Goal: Feedback & Contribution: Contribute content

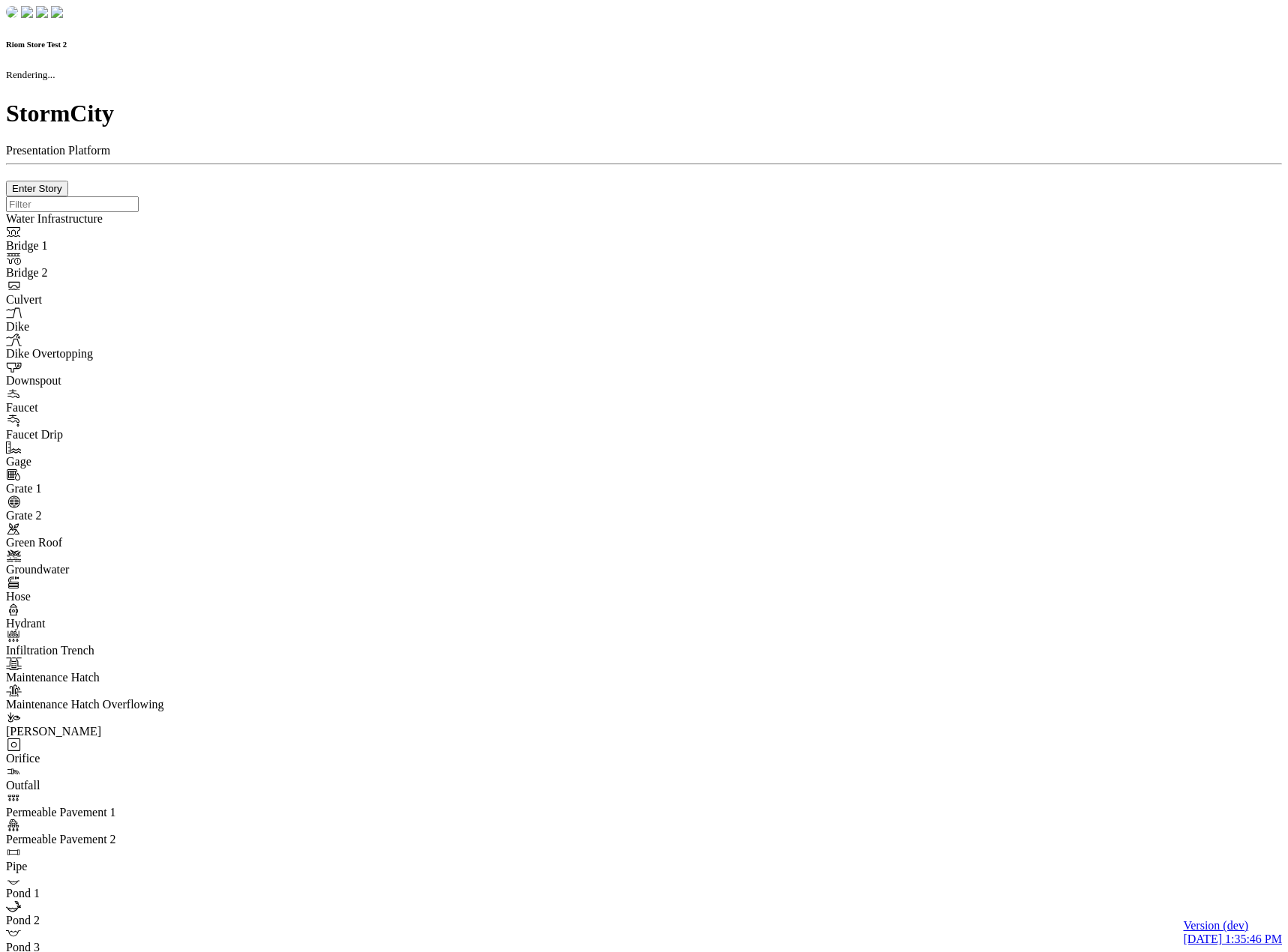
checkbox input "true"
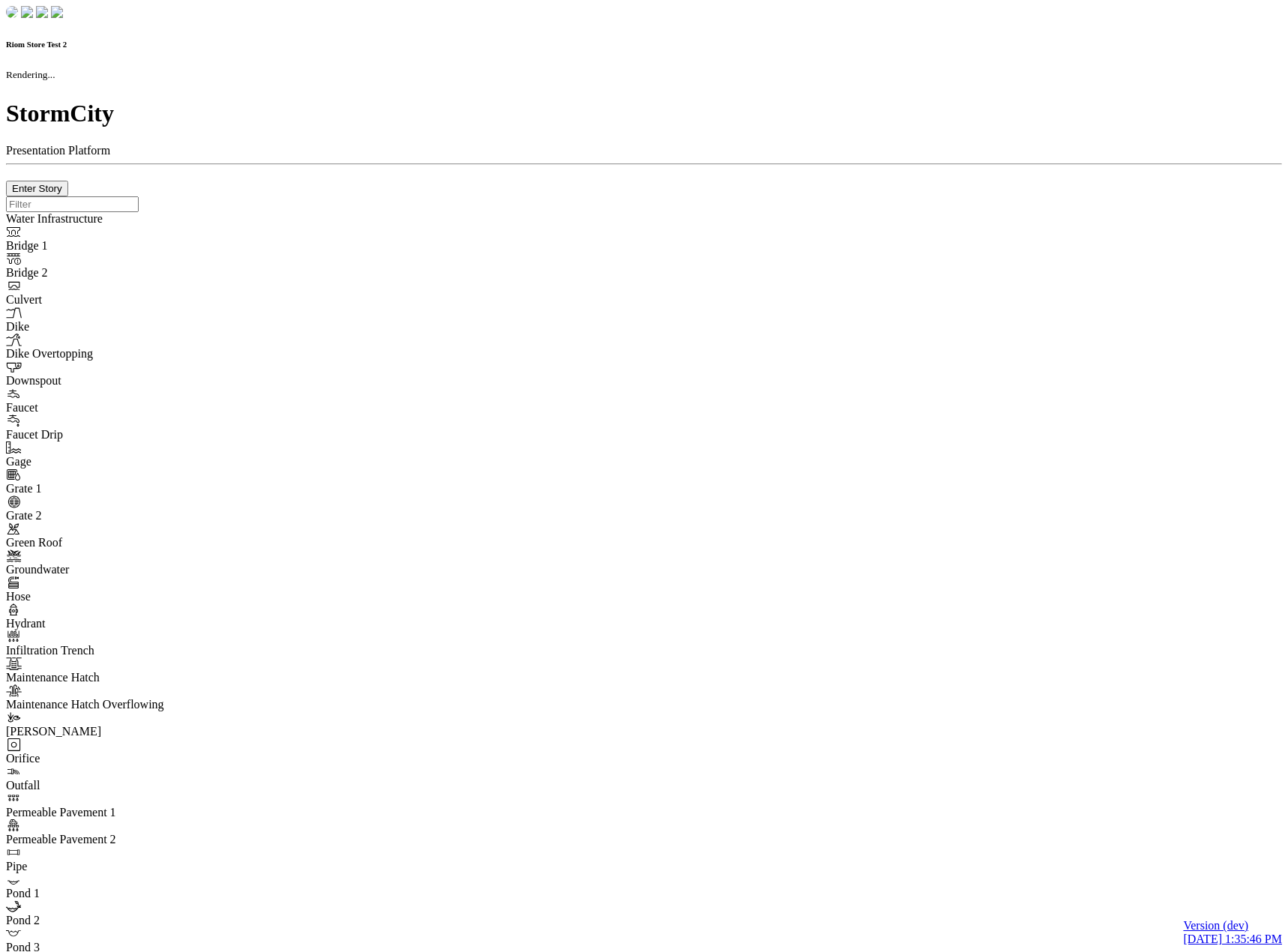
type input "0m"
type textarea "Depth = 0"
checkbox input "true"
select select "CIRCLE"
type input "7"
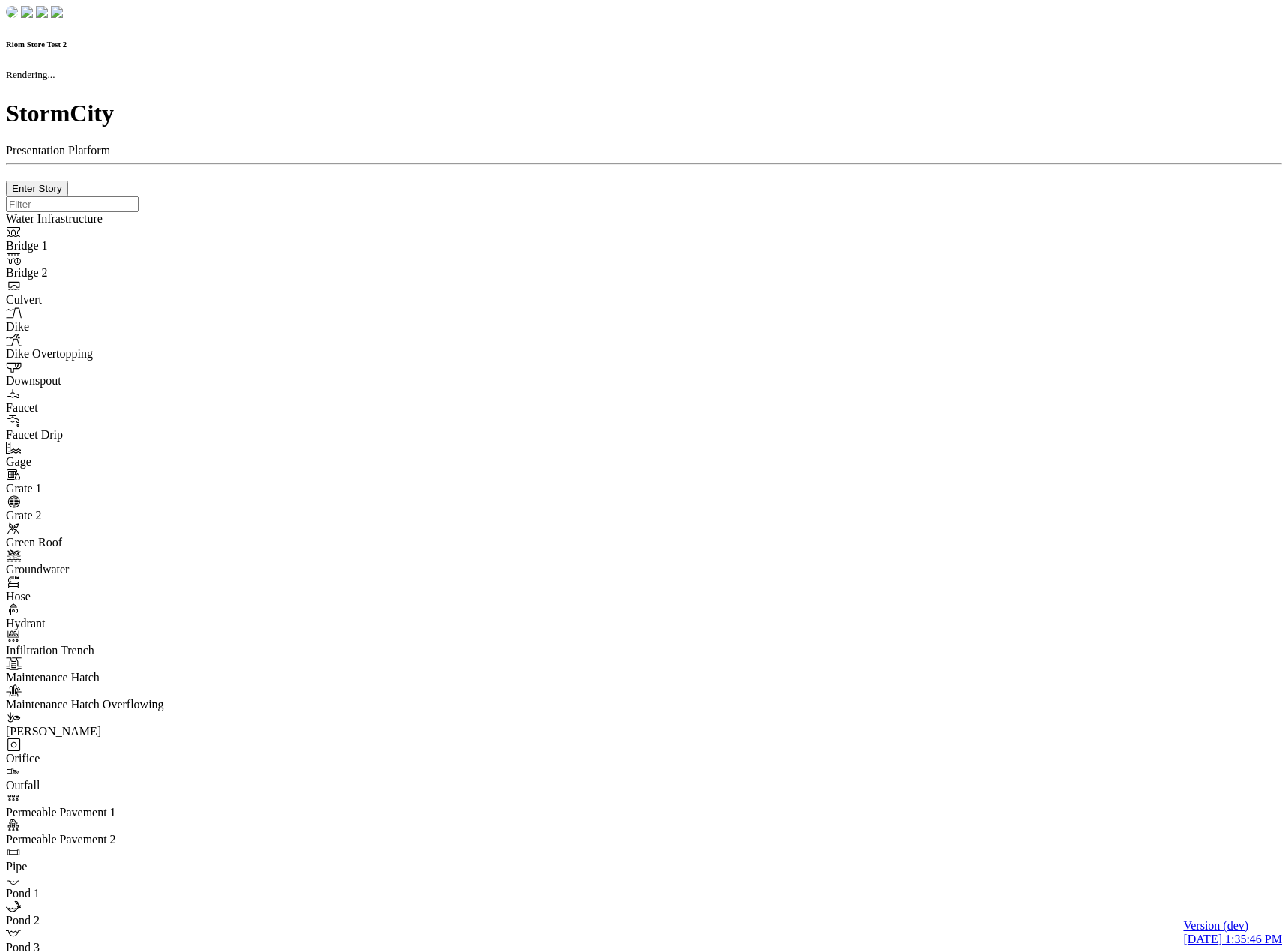
checkbox input "true"
type input "0"
type textarea "<i class="far fa-building"></i>"
select select "None"
type input "7"
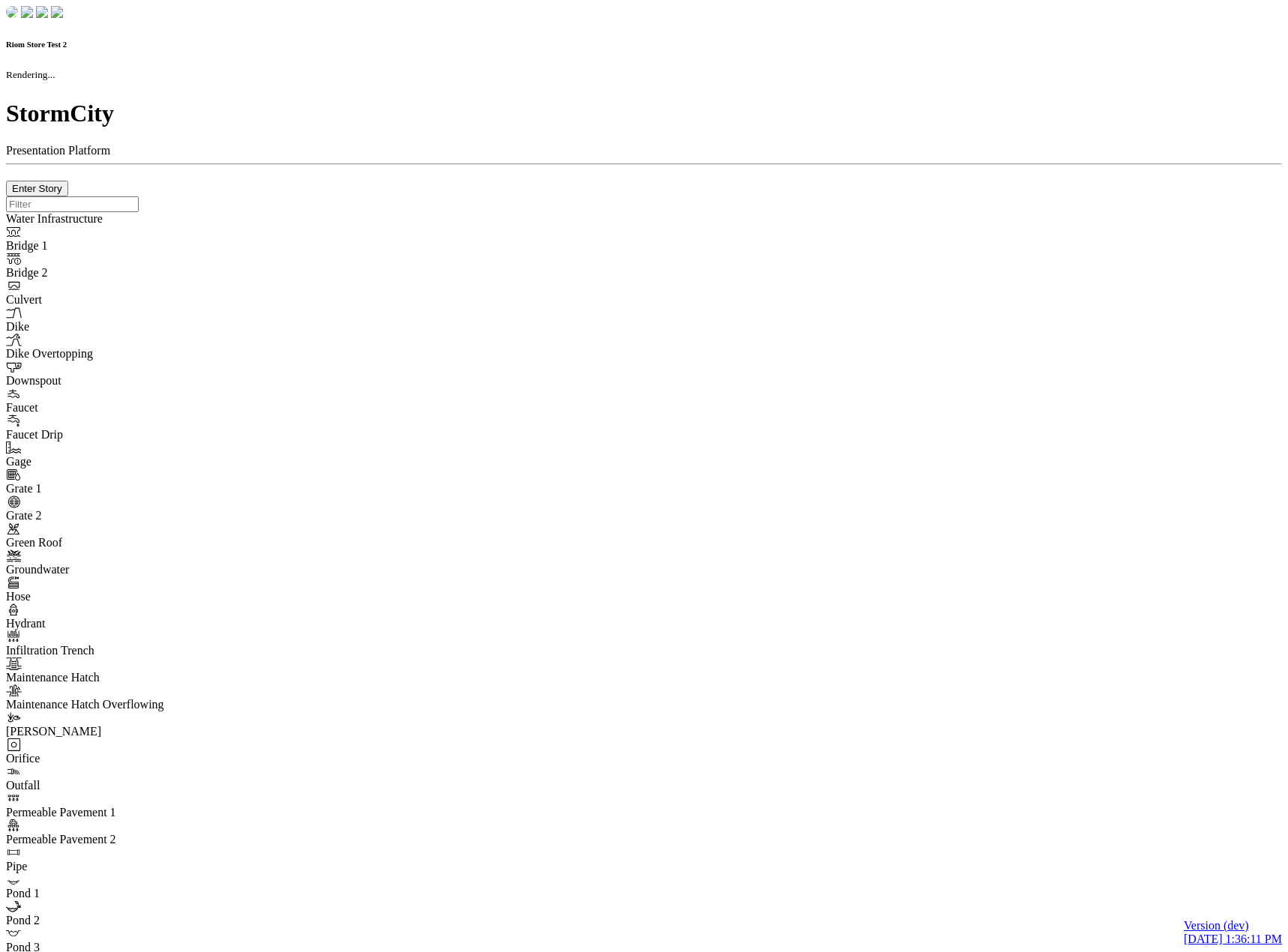
checkbox input "true"
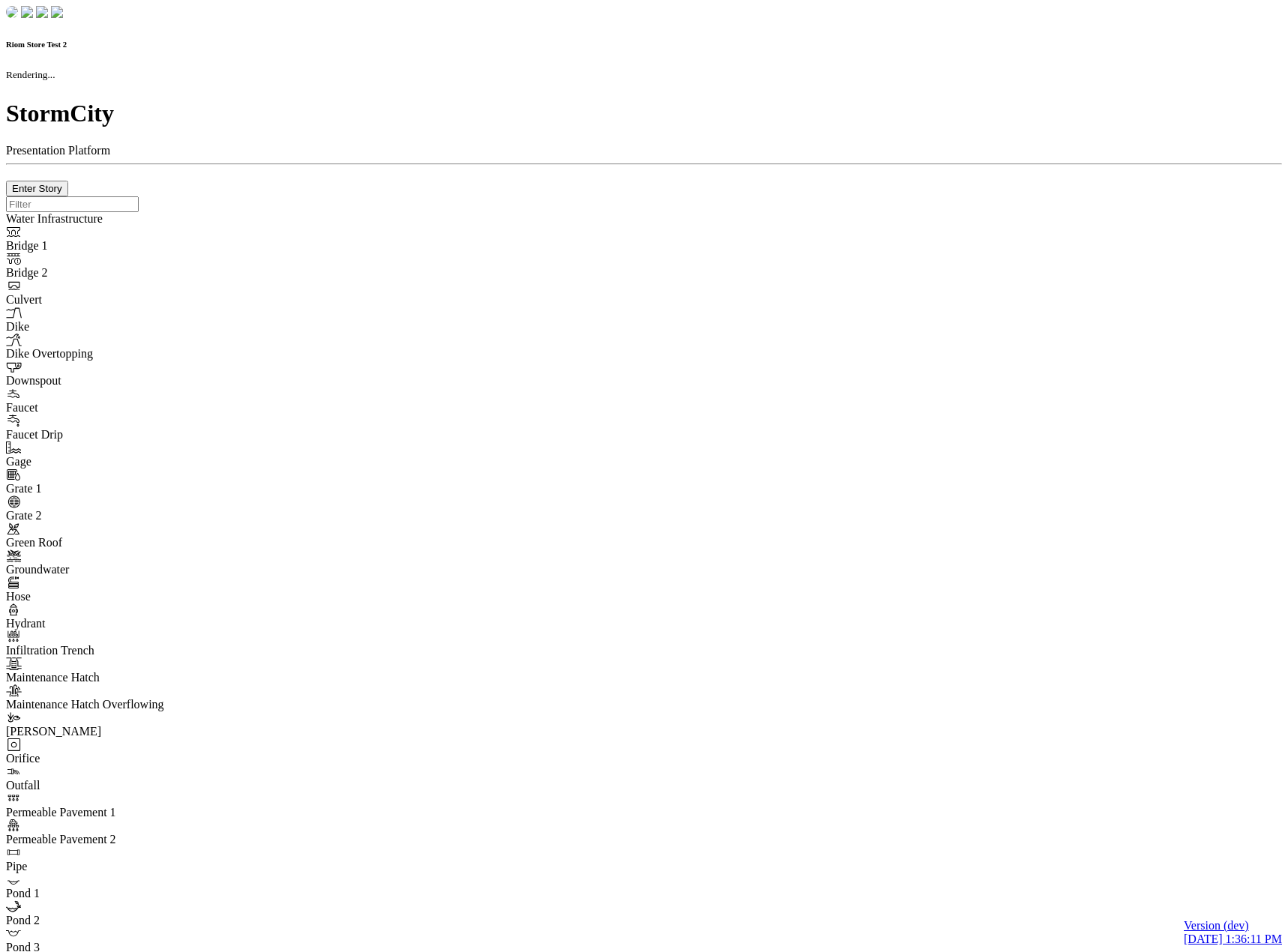
type input "0m"
type textarea "Depth = 0"
checkbox input "true"
select select "CIRCLE"
type input "7"
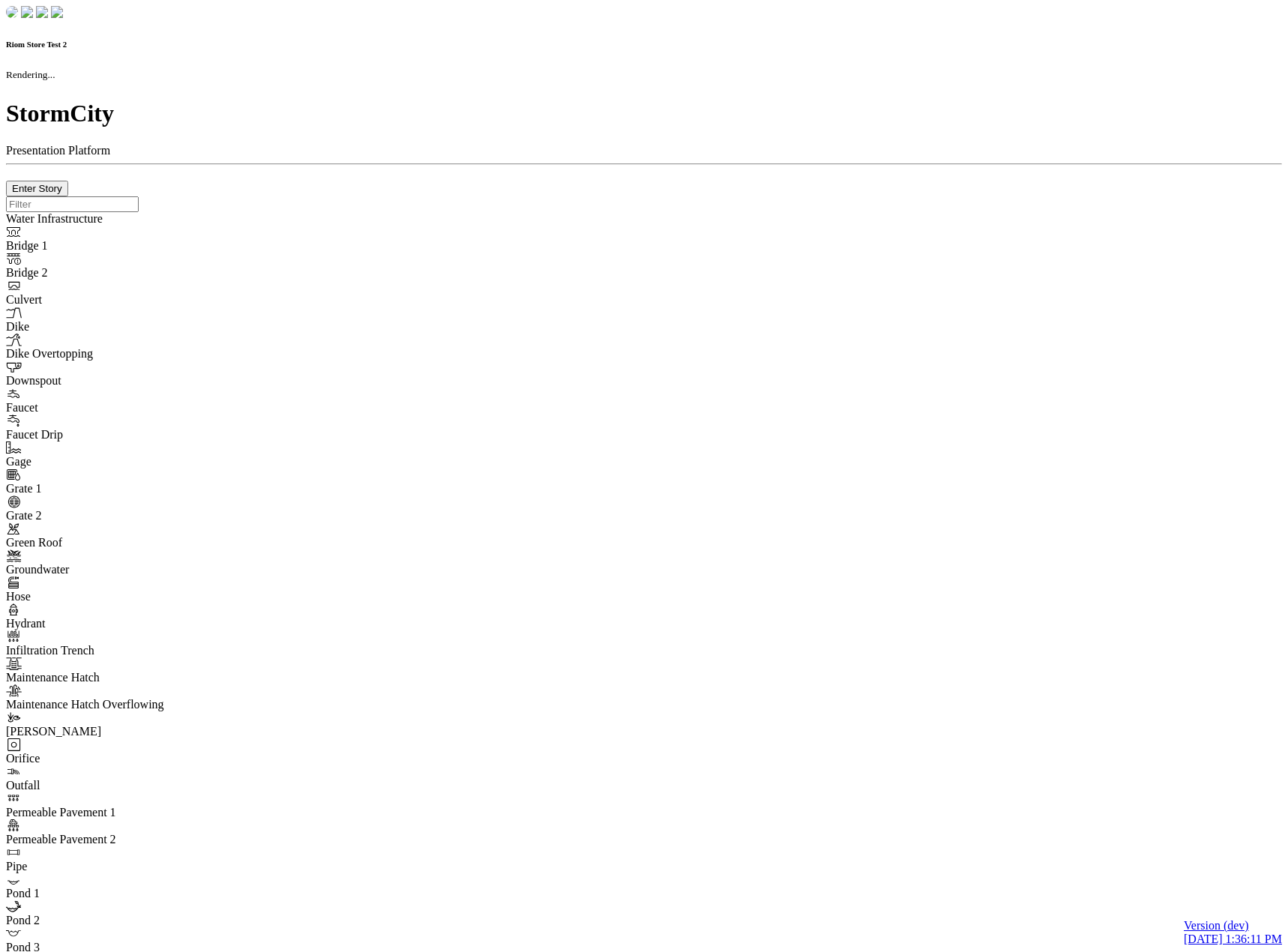
checkbox input "true"
type input "0"
select select "None"
type textarea "<i class="far fa-building"></i>"
type input "7"
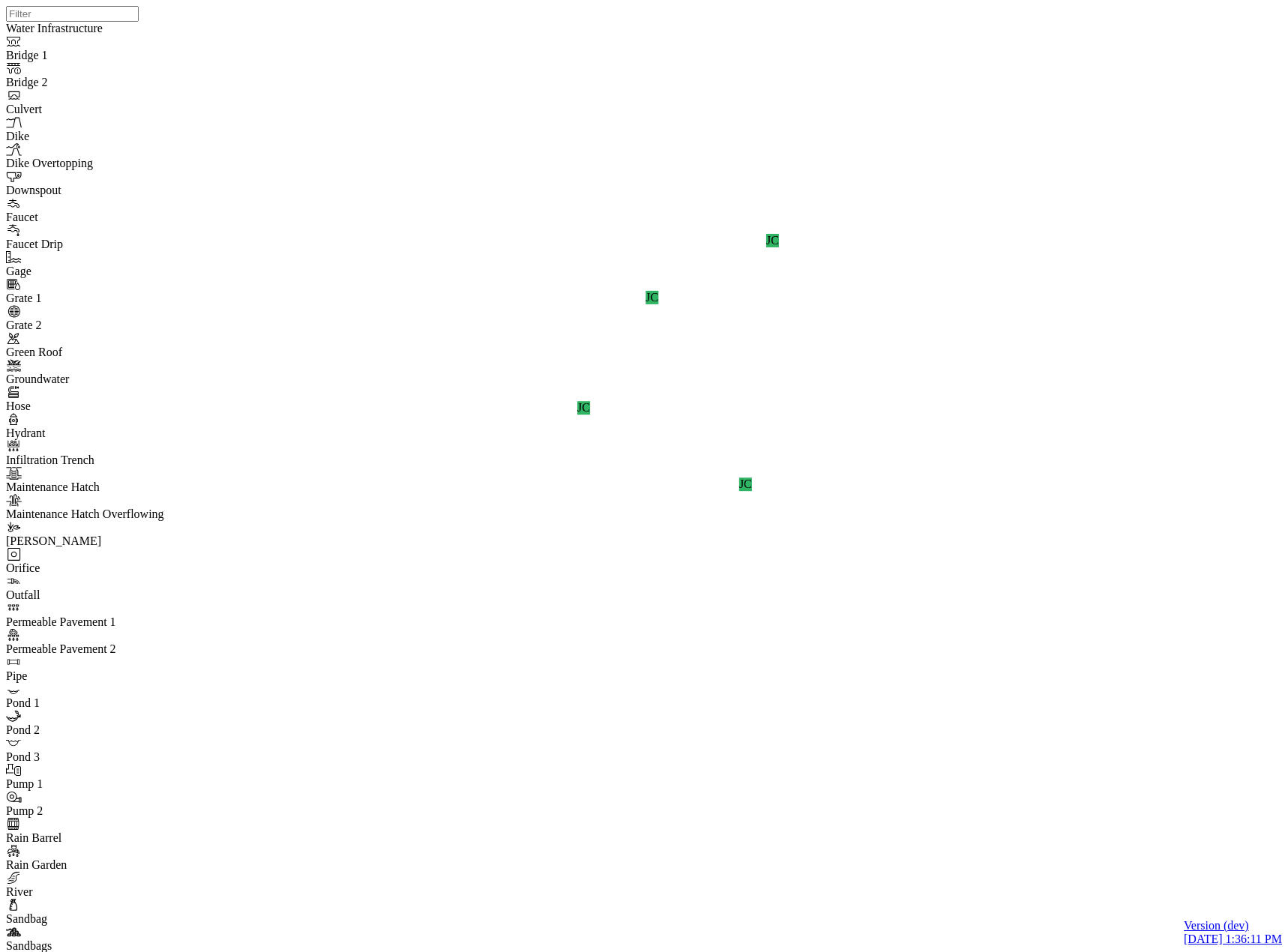
click at [749, 468] on div "JC JC JC JC" at bounding box center [650, 457] width 1288 height 914
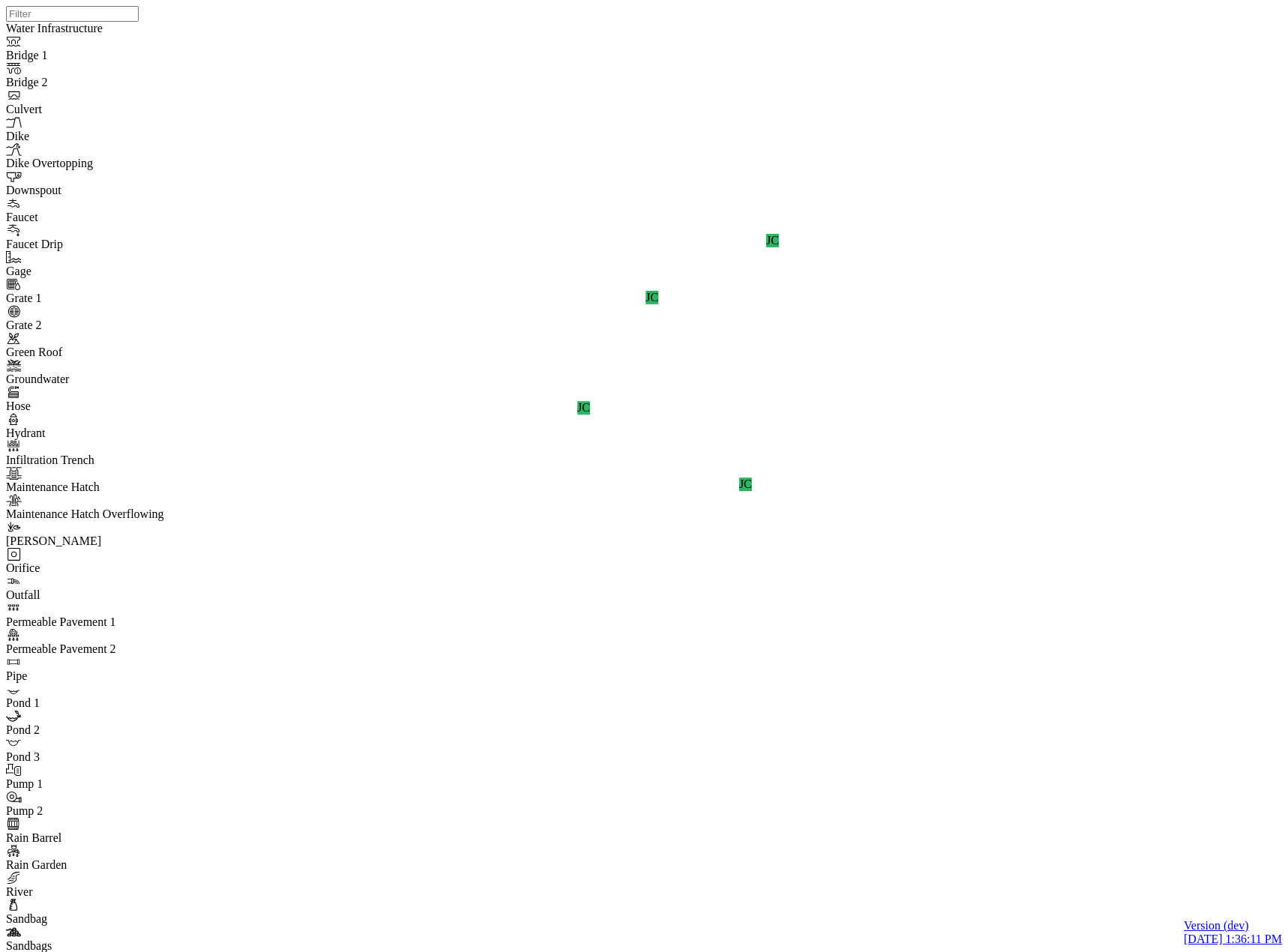
click at [745, 468] on div "JC JC JC JC" at bounding box center [650, 457] width 1288 height 914
click at [886, 528] on div "JC JC JC JC JC" at bounding box center [650, 457] width 1288 height 914
click at [873, 436] on div "JC JC JC JC JC" at bounding box center [650, 457] width 1288 height 914
click at [864, 425] on div "JC JC JC JC JC" at bounding box center [650, 457] width 1288 height 914
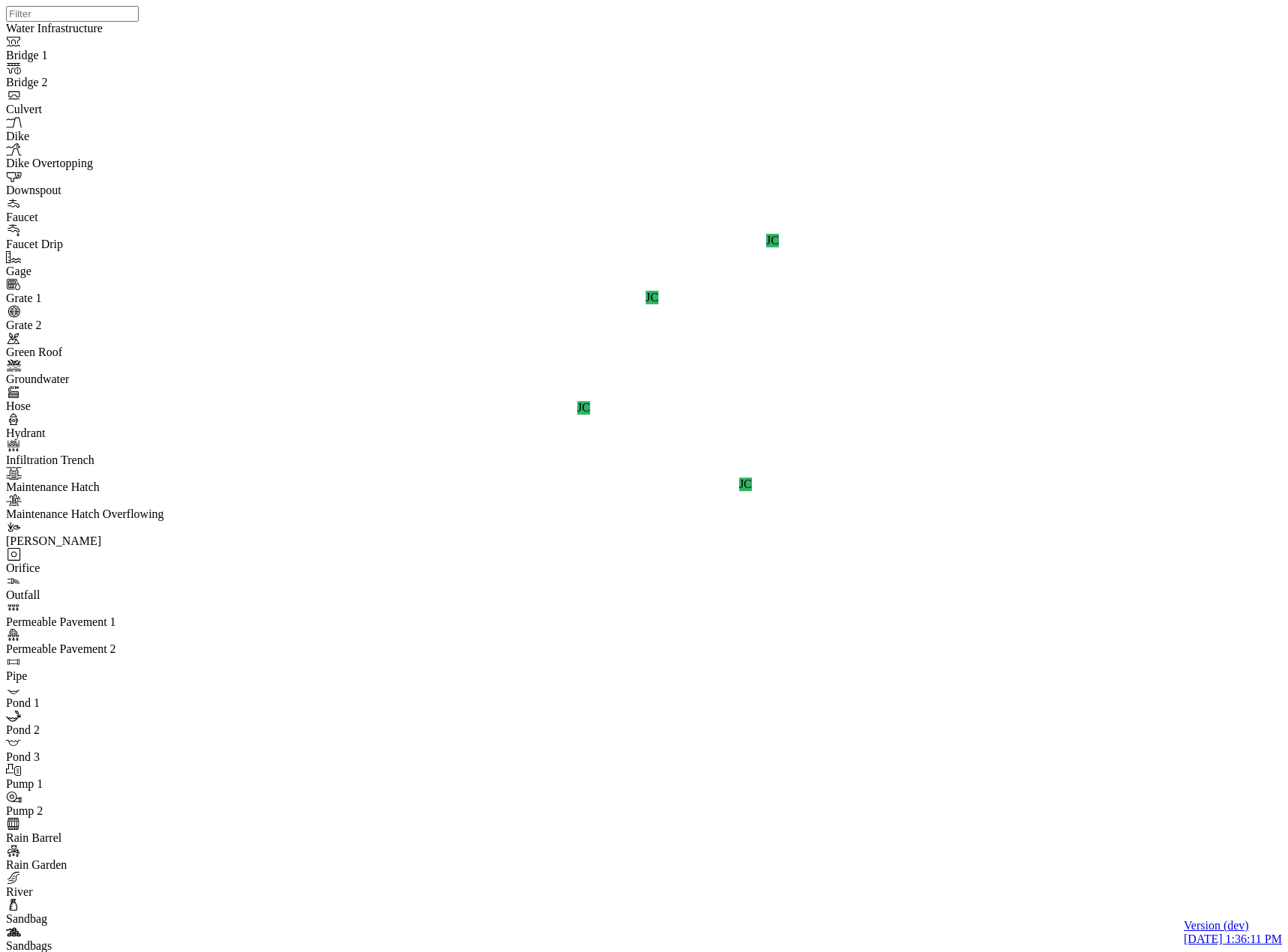
click at [677, 430] on div "JC JC JC JC" at bounding box center [650, 457] width 1288 height 914
click at [713, 596] on div "JC JC JC JC" at bounding box center [650, 457] width 1288 height 914
click at [685, 437] on div "JC JC JC JC" at bounding box center [650, 457] width 1288 height 914
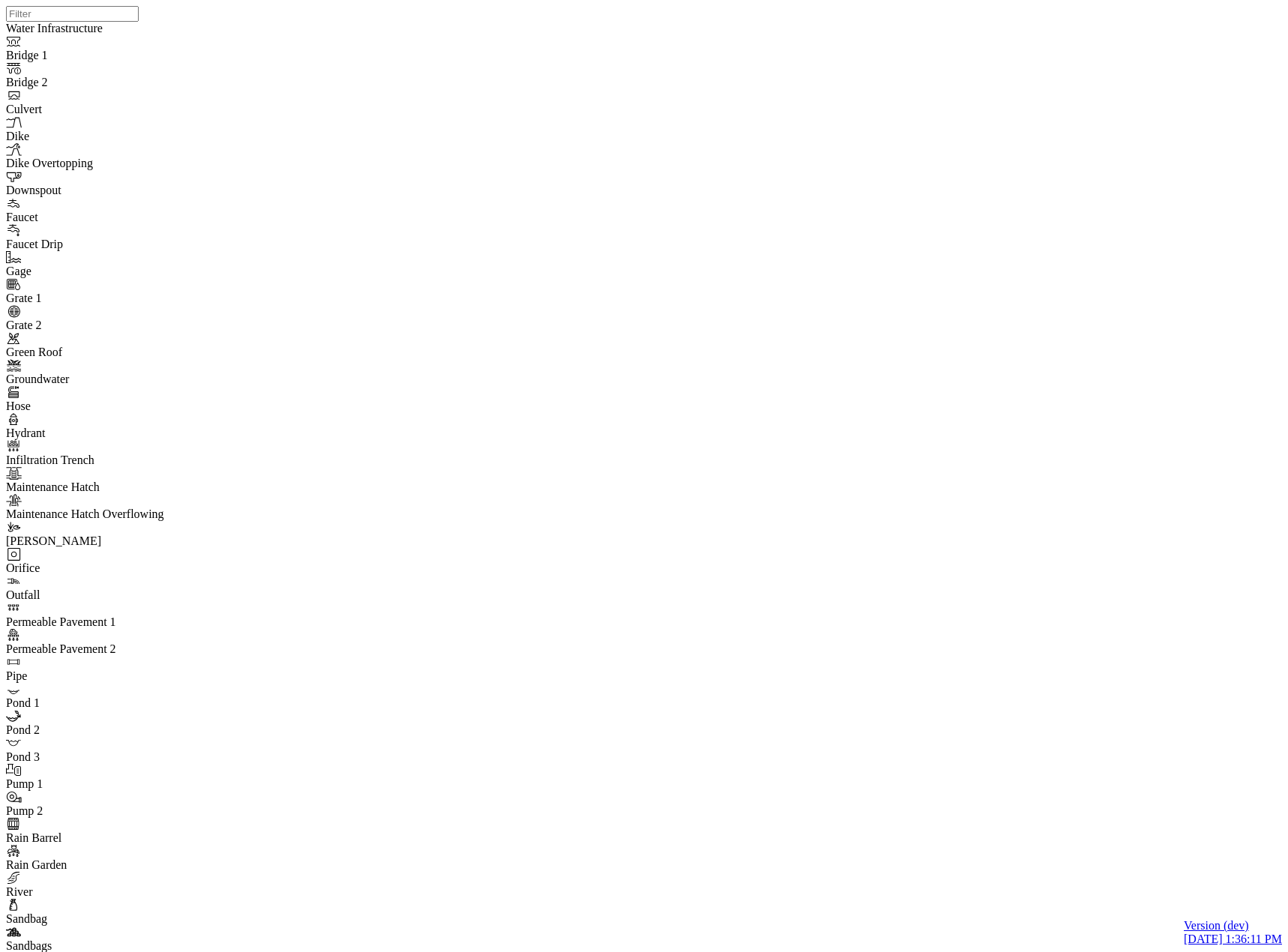
click at [942, 308] on div "JC JC JC JC" at bounding box center [650, 457] width 1288 height 914
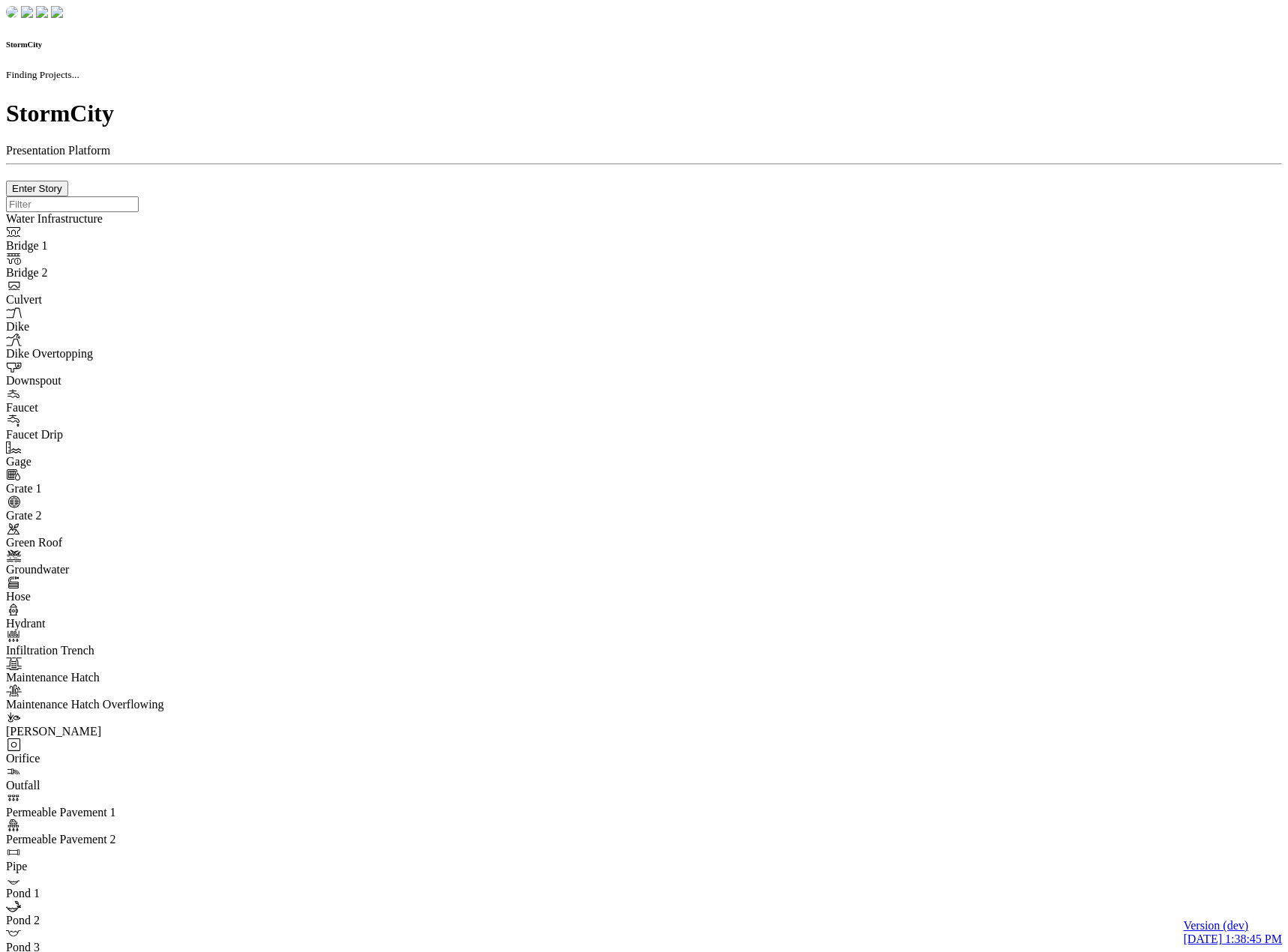
click at [113, 196] on div at bounding box center [644, 196] width 1276 height 0
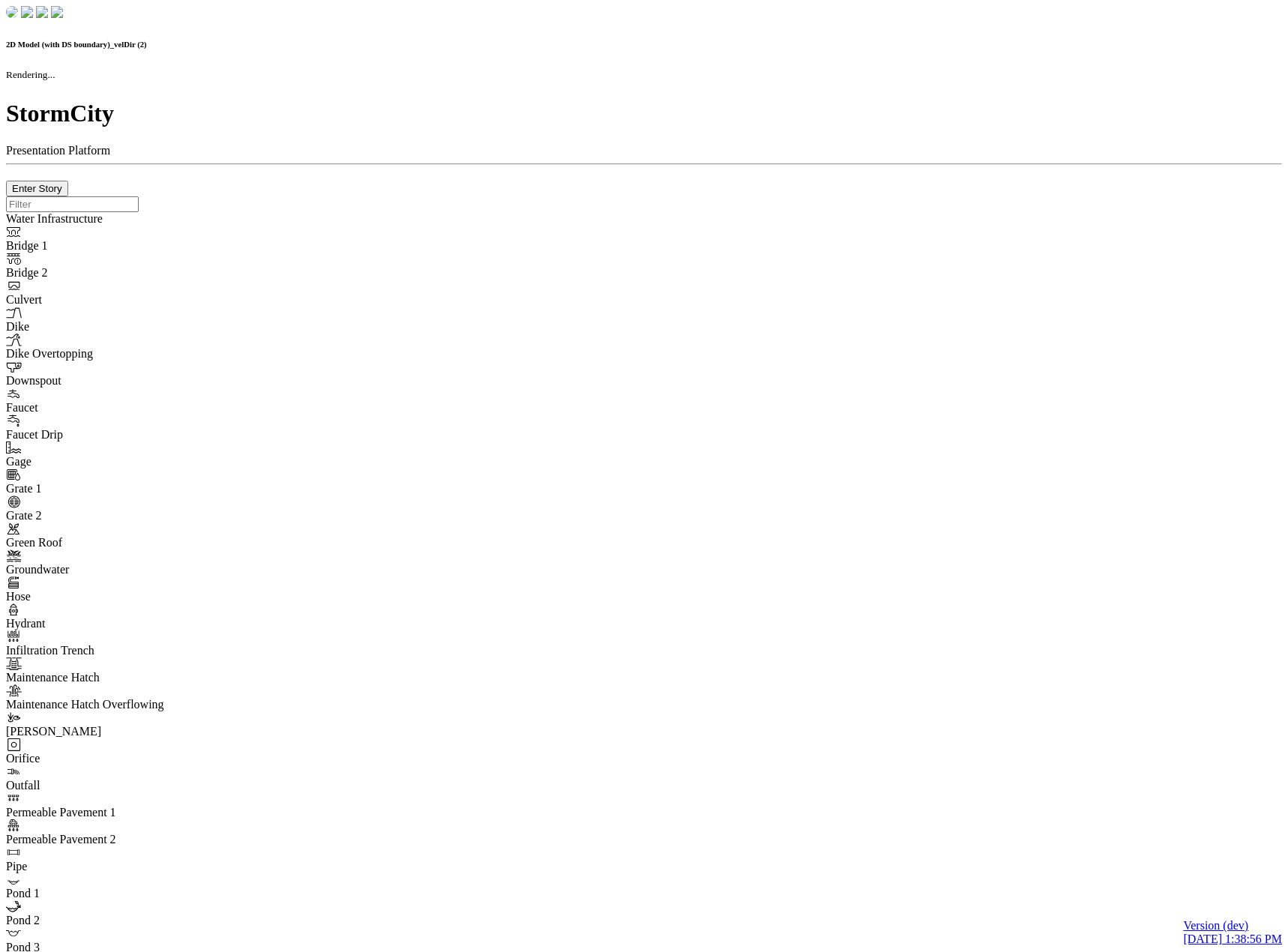
checkbox input "false"
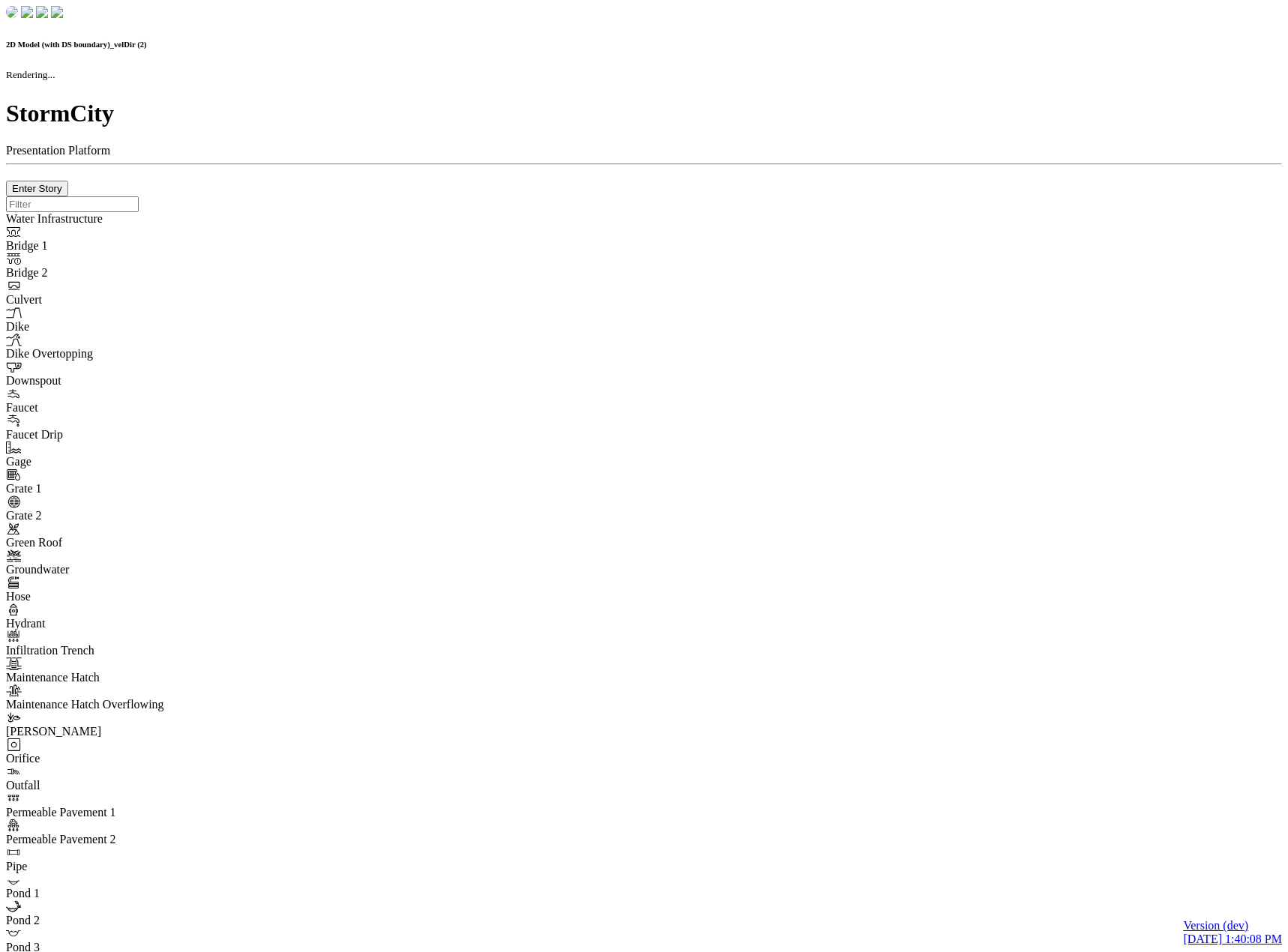
checkbox input "false"
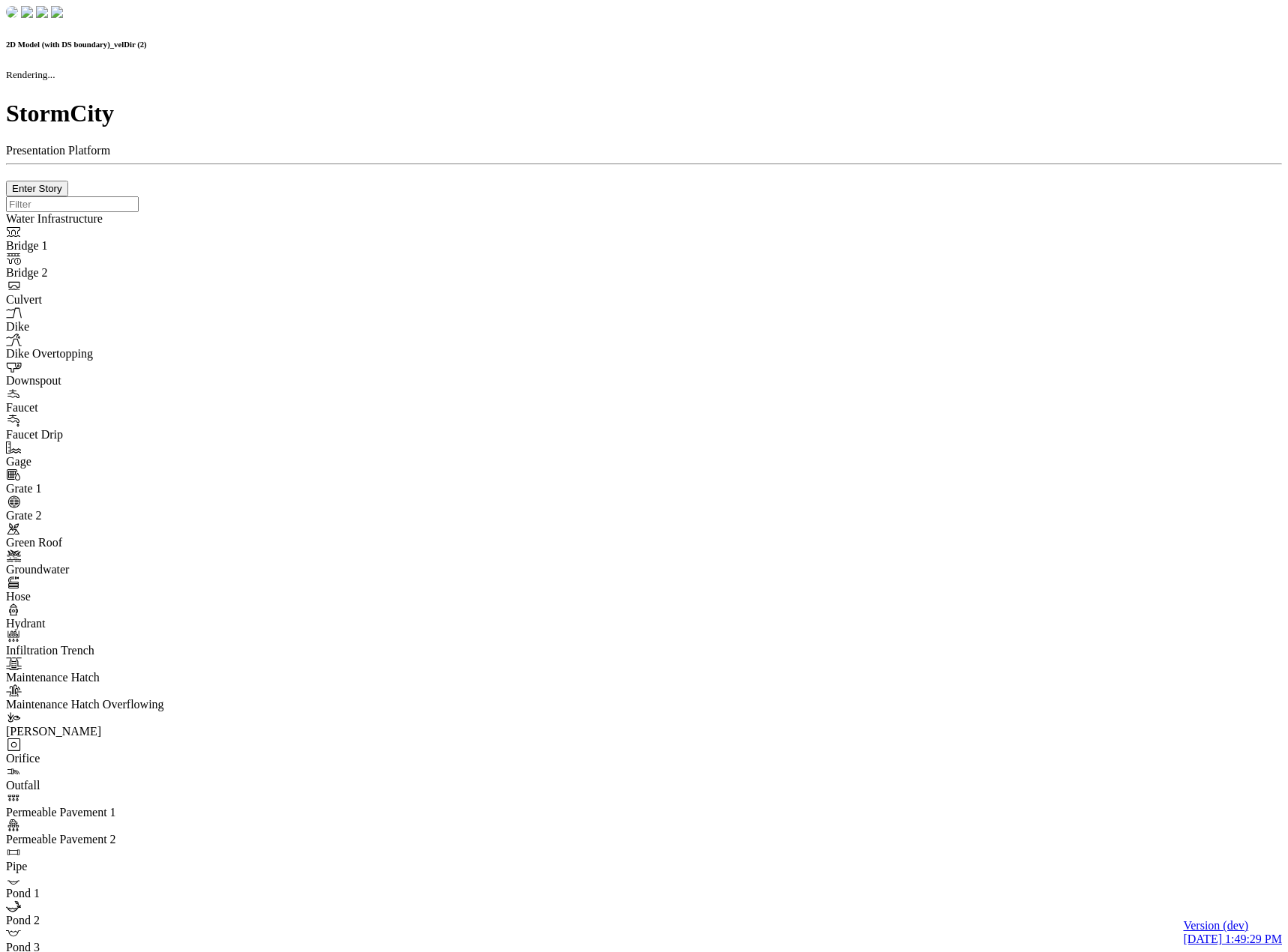
checkbox input "false"
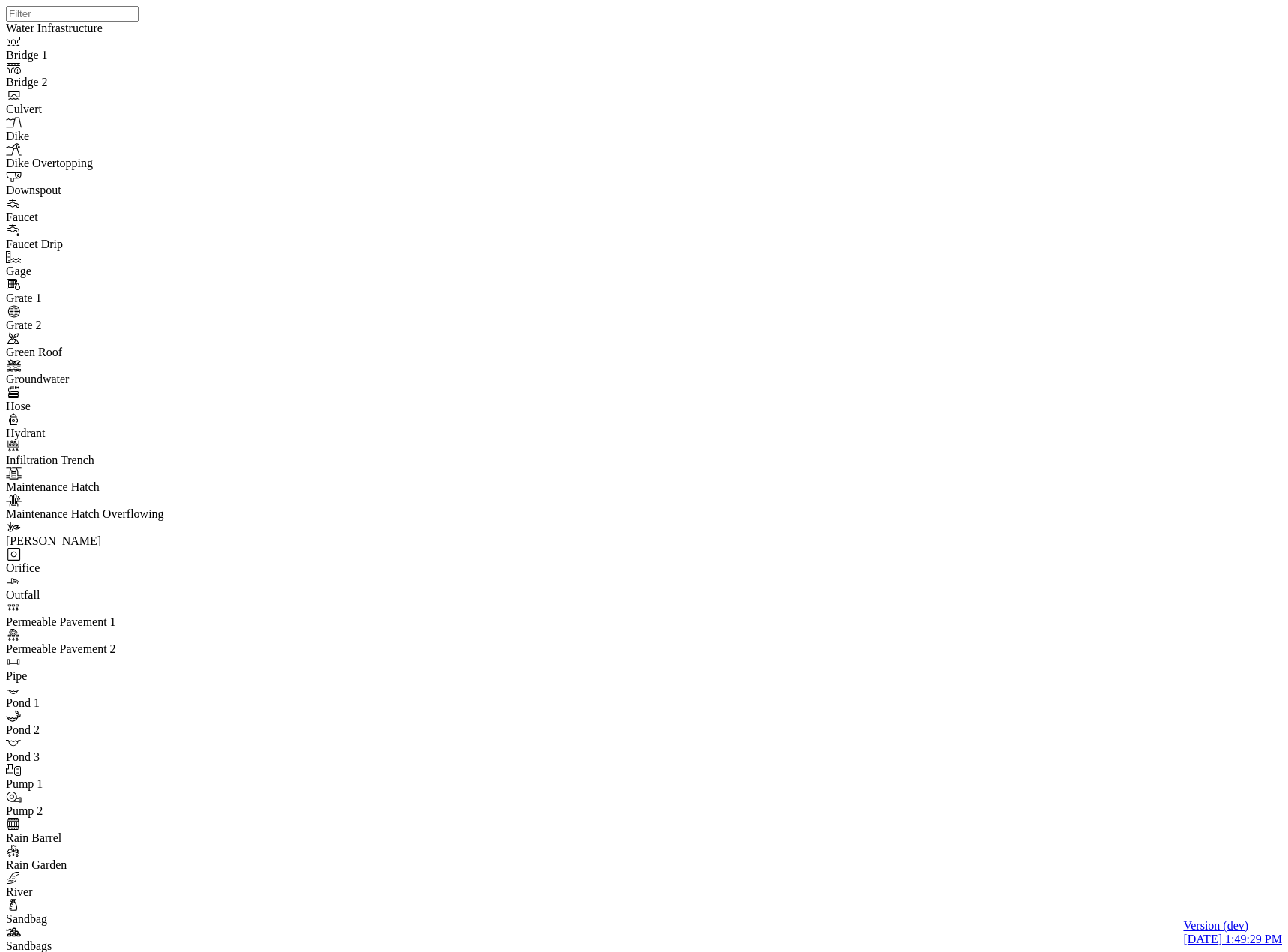
drag, startPoint x: 26, startPoint y: 212, endPoint x: 42, endPoint y: 220, distance: 17.9
drag, startPoint x: 735, startPoint y: 626, endPoint x: 632, endPoint y: 617, distance: 103.4
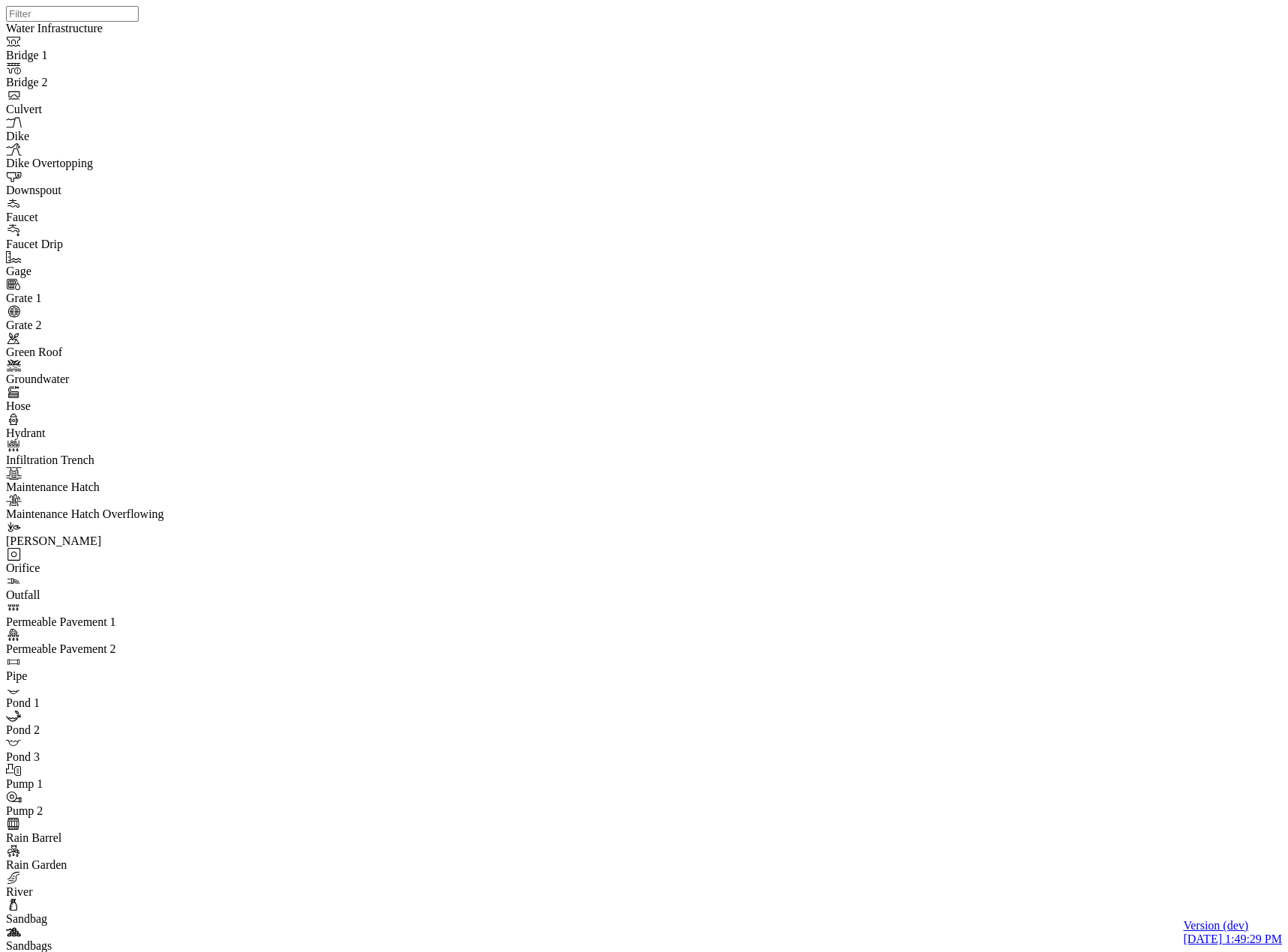
drag, startPoint x: 602, startPoint y: 63, endPoint x: 459, endPoint y: 223, distance: 214.6
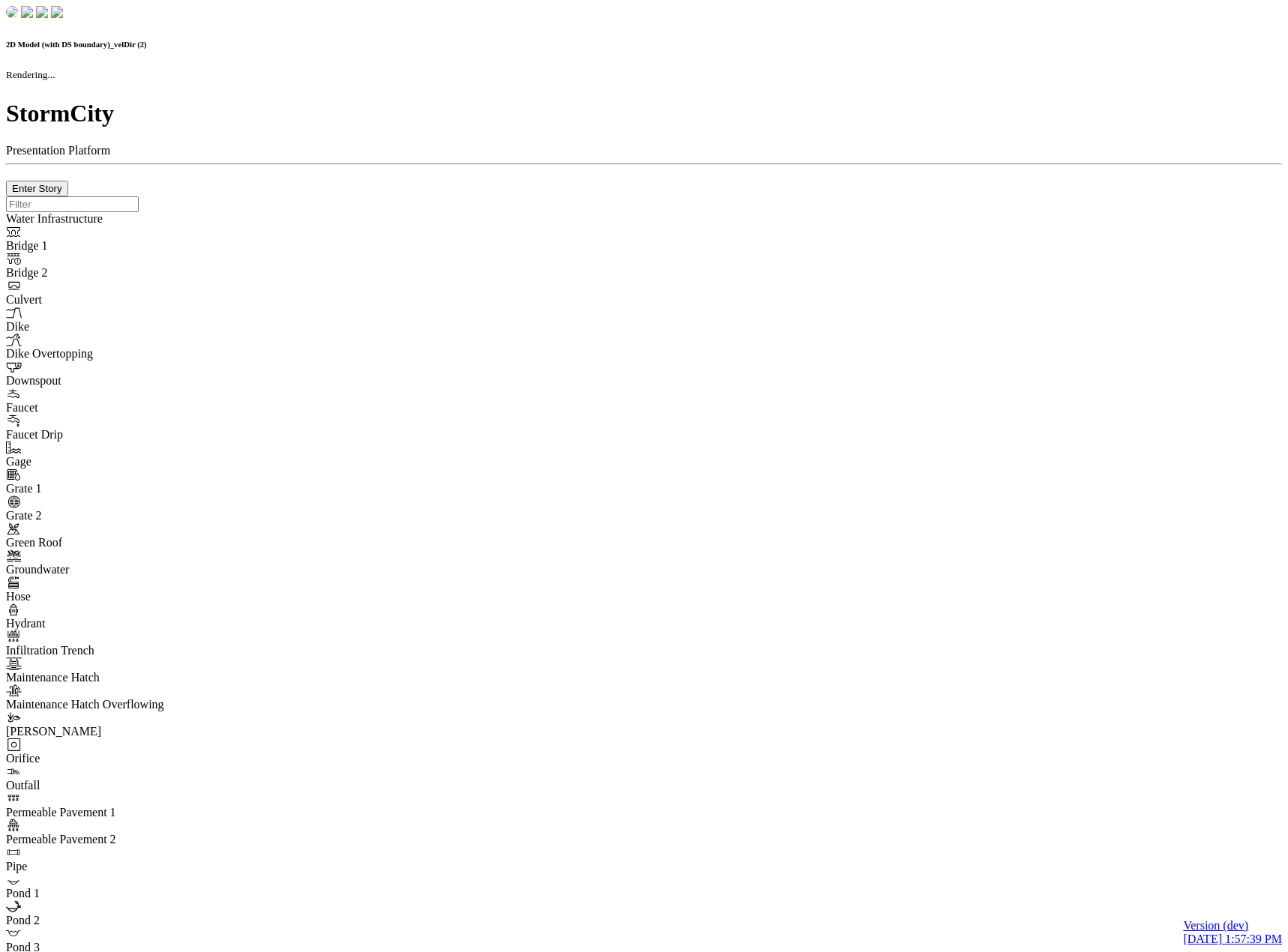
checkbox input "false"
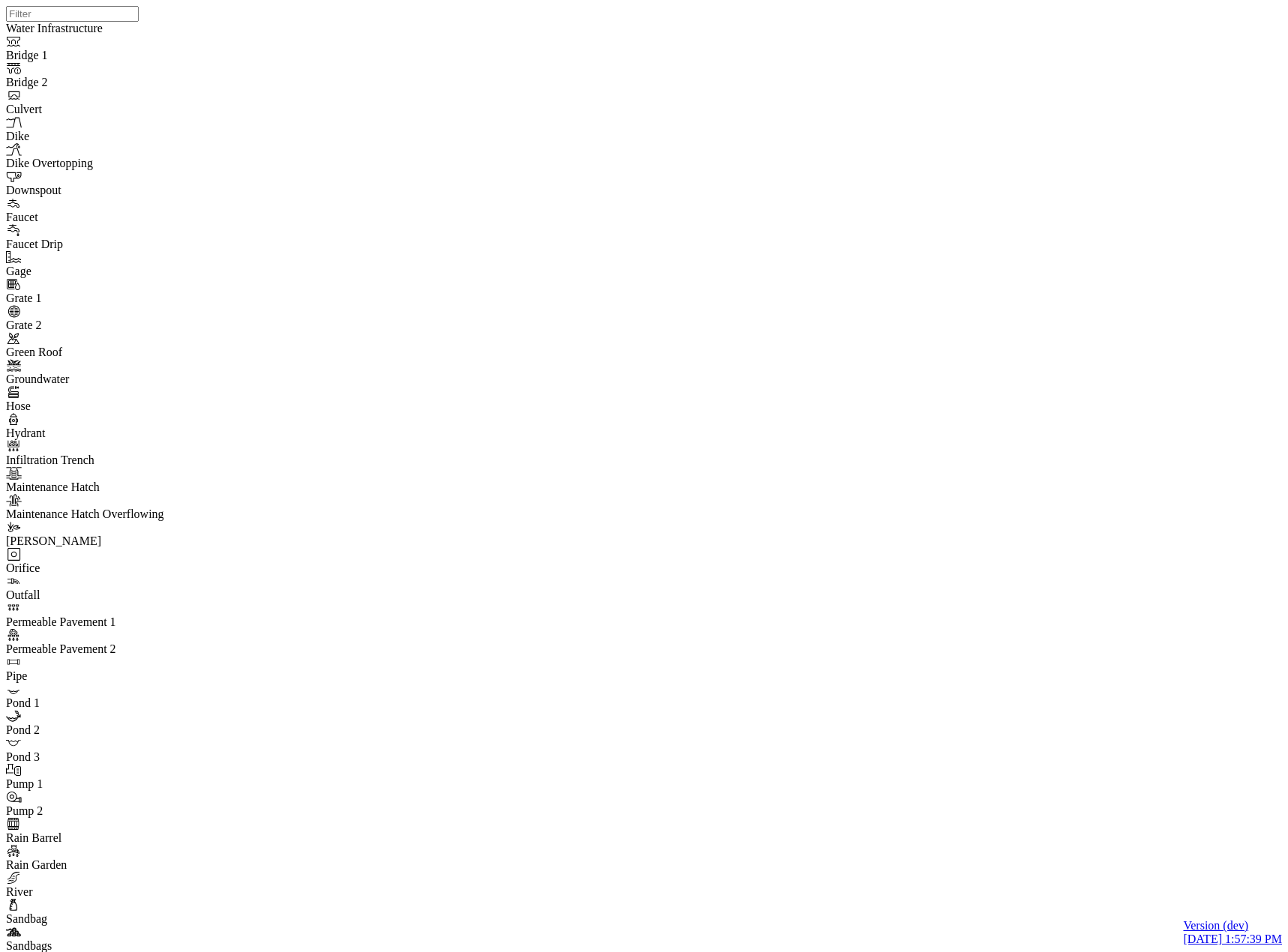
drag, startPoint x: 703, startPoint y: 609, endPoint x: 557, endPoint y: 575, distance: 149.9
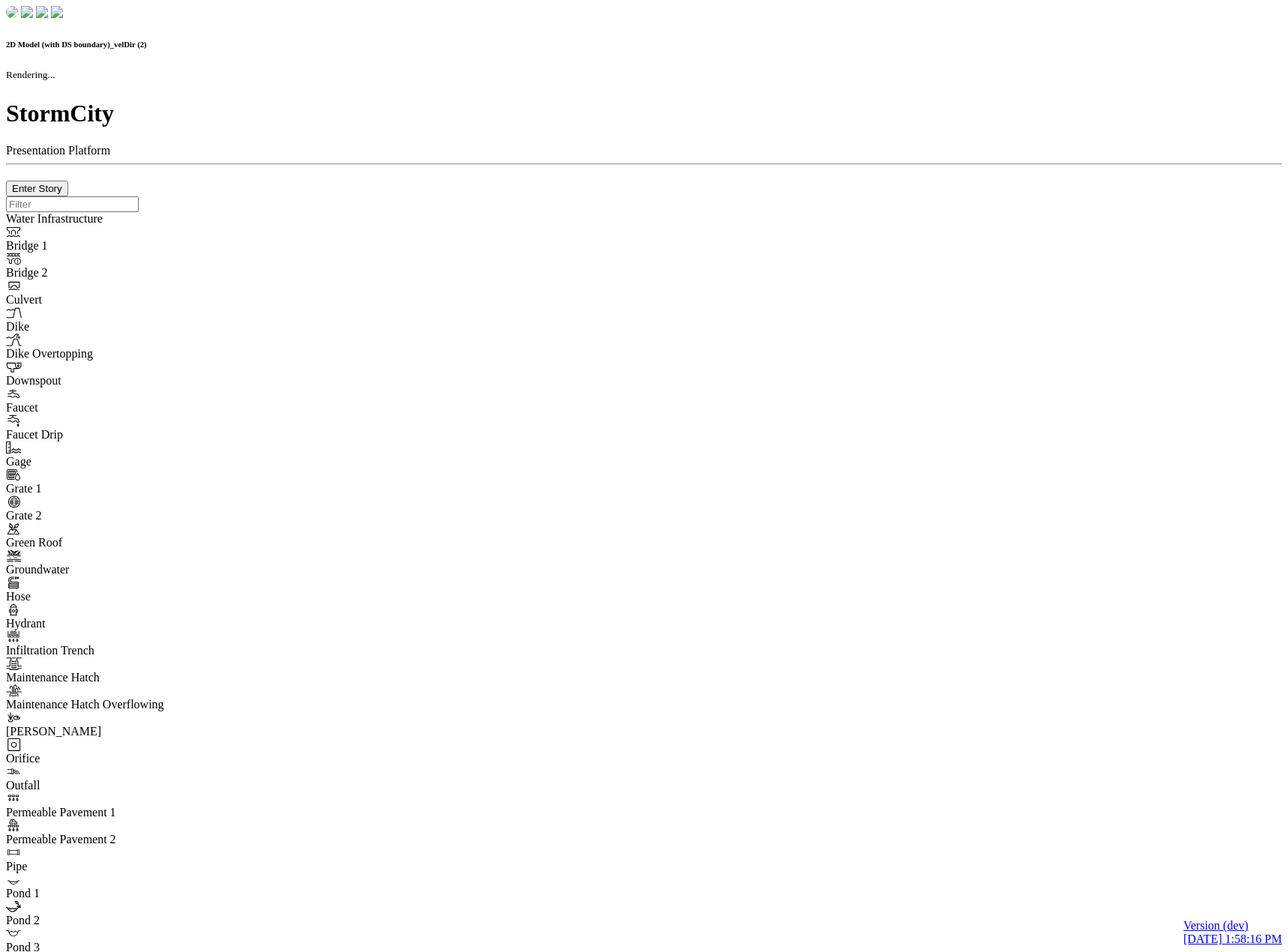
checkbox input "false"
